Goal: Task Accomplishment & Management: Use online tool/utility

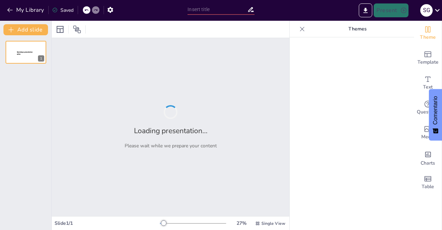
type input "El Destino de tus pensamientos"
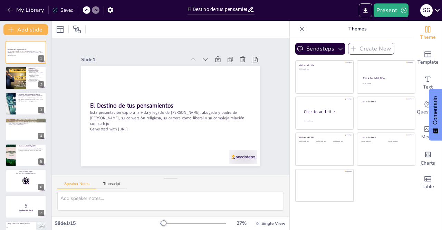
checkbox input "true"
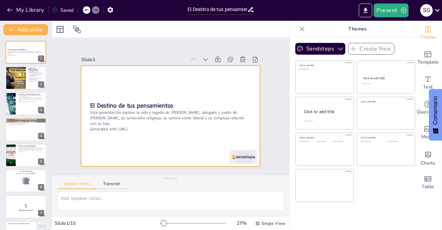
checkbox input "true"
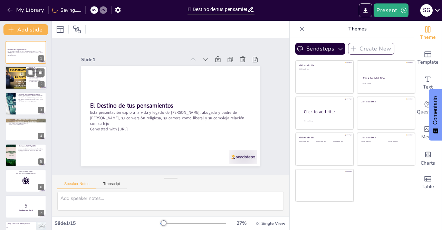
checkbox input "true"
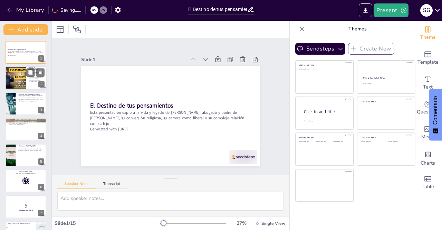
click at [19, 81] on div at bounding box center [15, 77] width 41 height 23
type textarea "Loremips Dolo sitam co adi elitse doe, tempor inc utlab et Dolorem al eni admin…"
checkbox input "true"
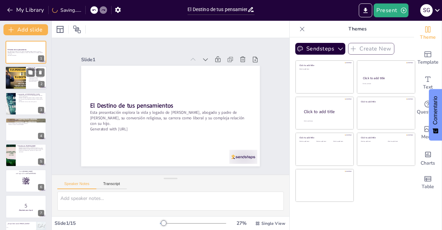
checkbox input "true"
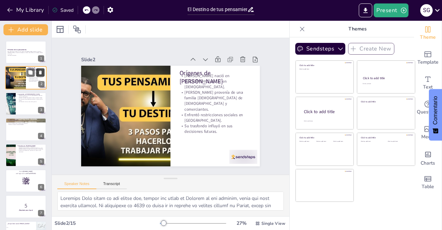
checkbox input "true"
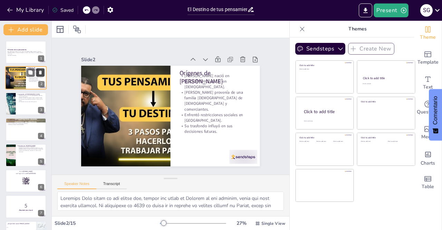
checkbox input "true"
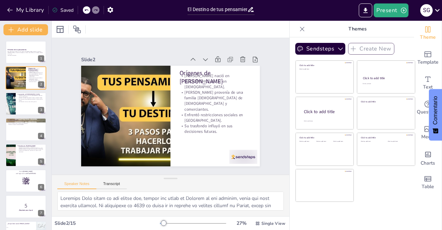
checkbox input "true"
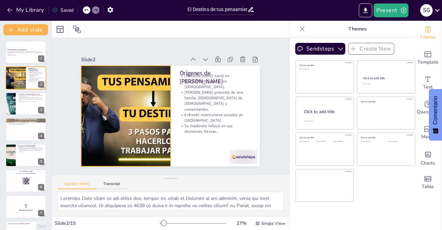
checkbox input "true"
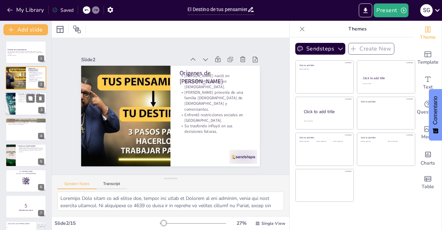
checkbox input "true"
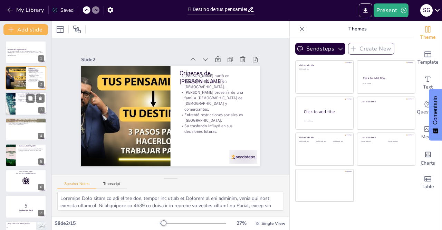
checkbox input "true"
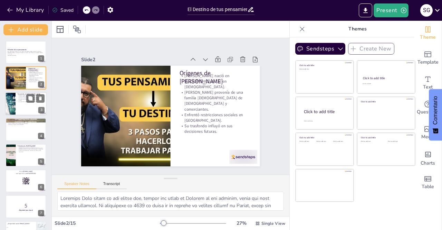
checkbox input "true"
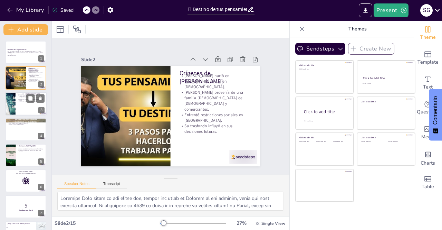
click at [17, 101] on div at bounding box center [25, 103] width 41 height 23
type textarea "Esta conversión fue un paso significativo en su vida, ya que le permitió ejerce…"
checkbox input "true"
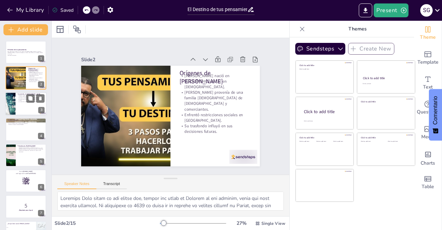
checkbox input "true"
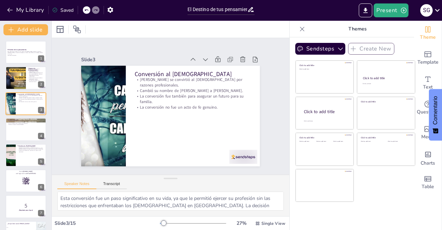
checkbox input "true"
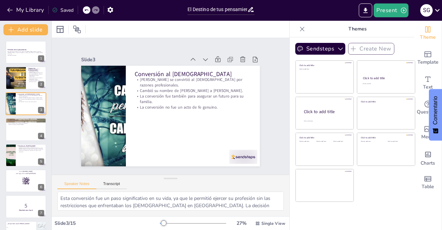
checkbox input "true"
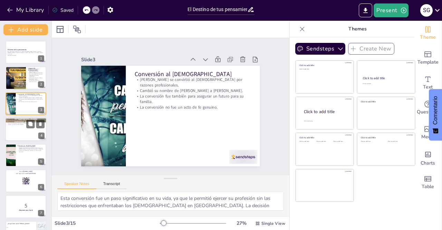
checkbox input "true"
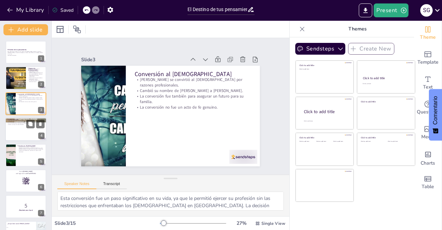
checkbox input "true"
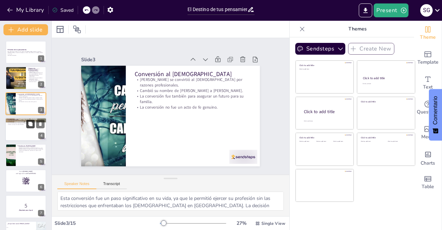
checkbox input "true"
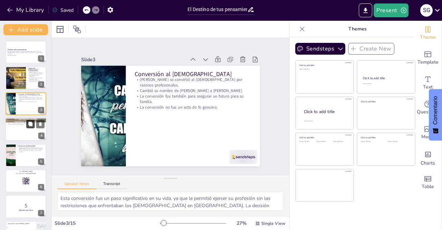
click at [33, 124] on button at bounding box center [30, 124] width 8 height 8
type textarea "Su éxito como abogado no solo le permitió ganar un prestigio personal, sino que…"
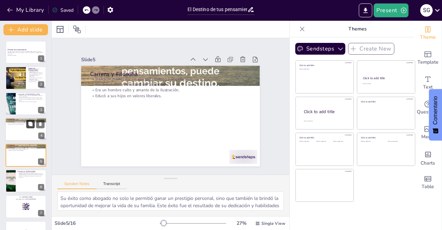
checkbox input "true"
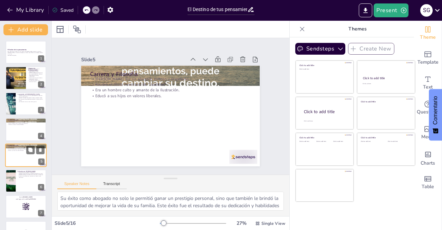
scroll to position [22, 0]
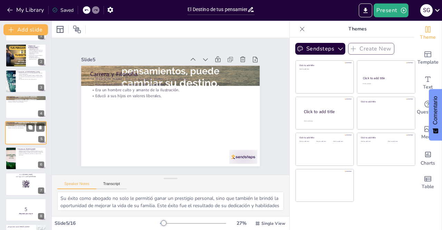
checkbox input "true"
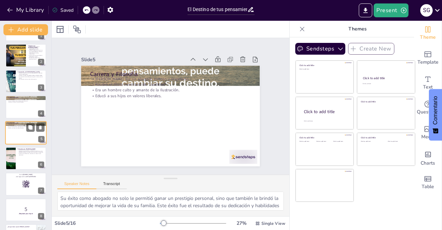
checkbox input "true"
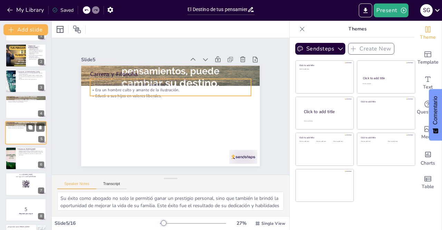
checkbox input "true"
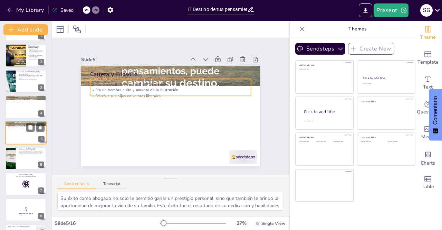
checkbox input "true"
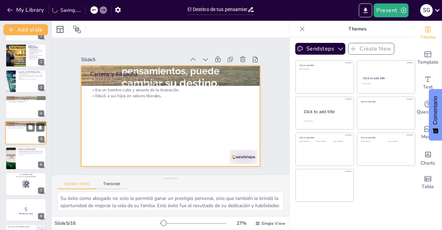
click at [18, 135] on div at bounding box center [25, 132] width 41 height 23
checkbox input "true"
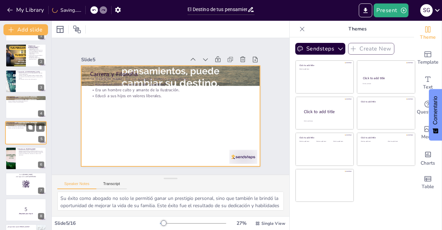
checkbox input "true"
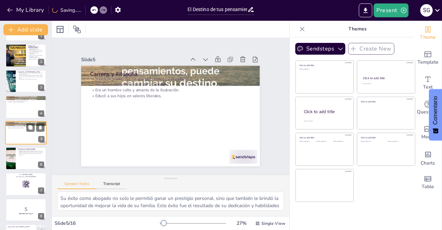
checkbox input "true"
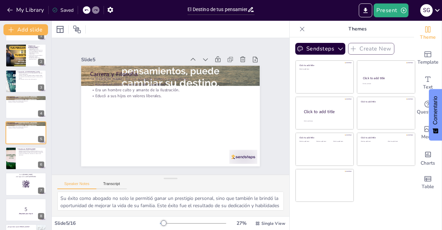
checkbox input "true"
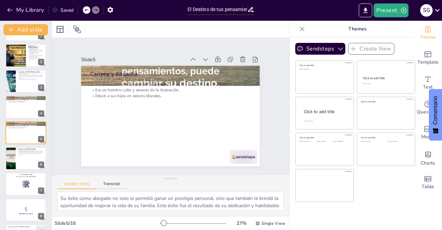
checkbox input "true"
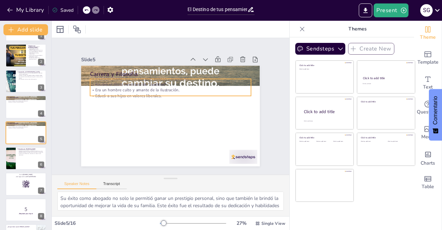
checkbox input "true"
